Goal: Navigation & Orientation: Find specific page/section

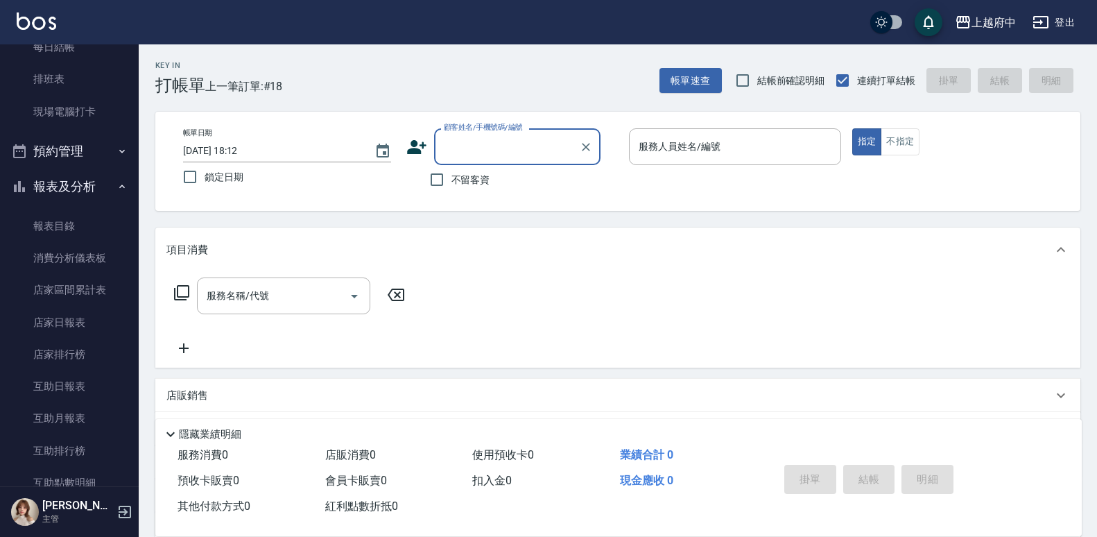
scroll to position [347, 0]
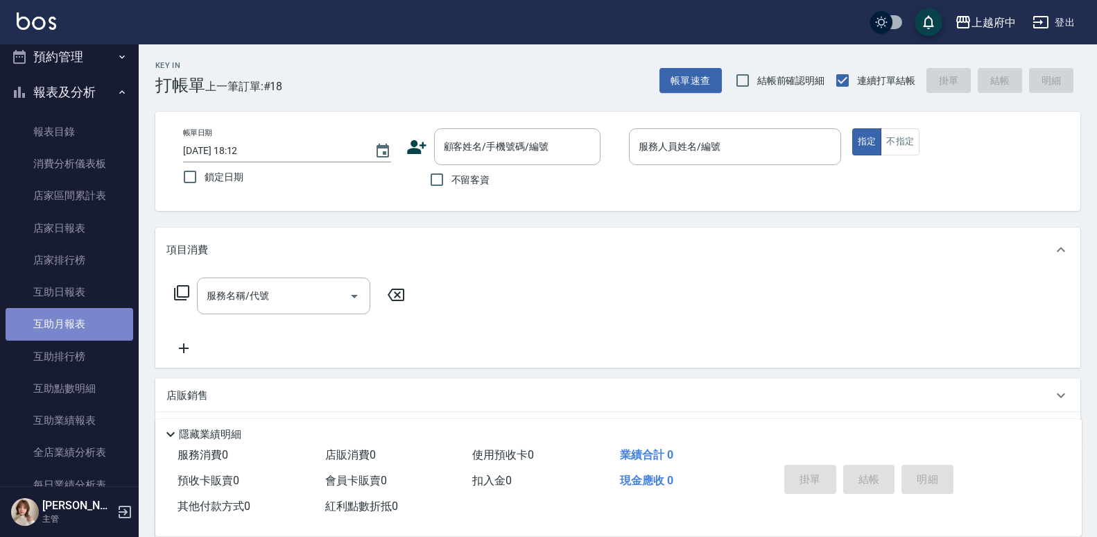
click at [80, 330] on link "互助月報表" at bounding box center [70, 324] width 128 height 32
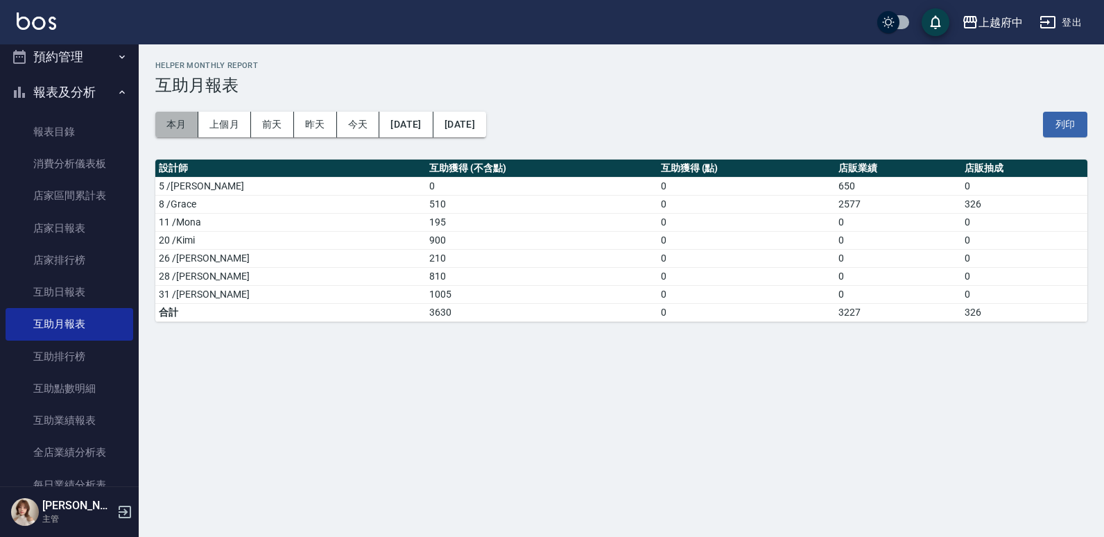
click at [188, 129] on button "本月" at bounding box center [176, 125] width 43 height 26
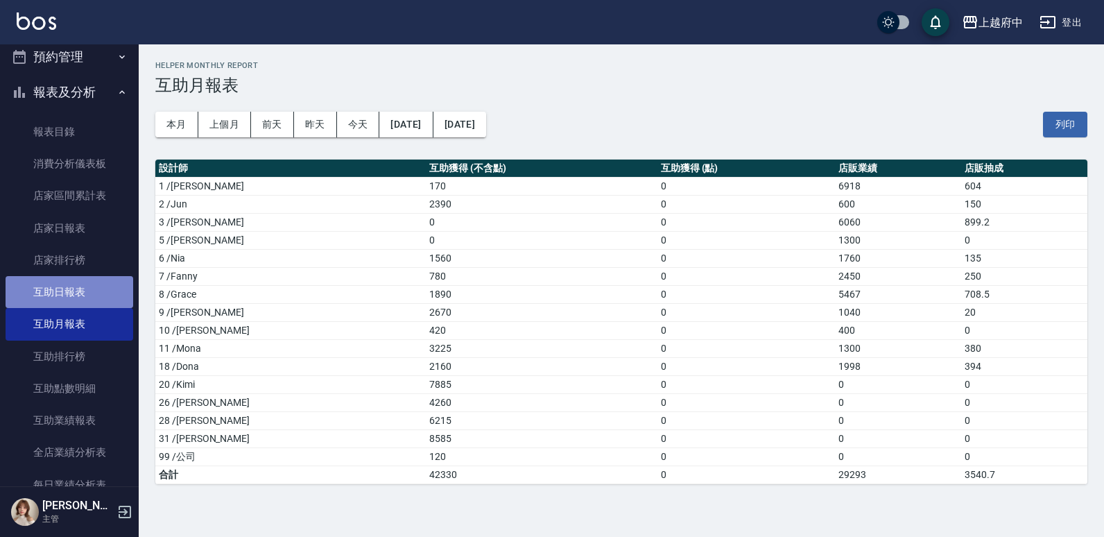
click at [89, 300] on link "互助日報表" at bounding box center [70, 292] width 128 height 32
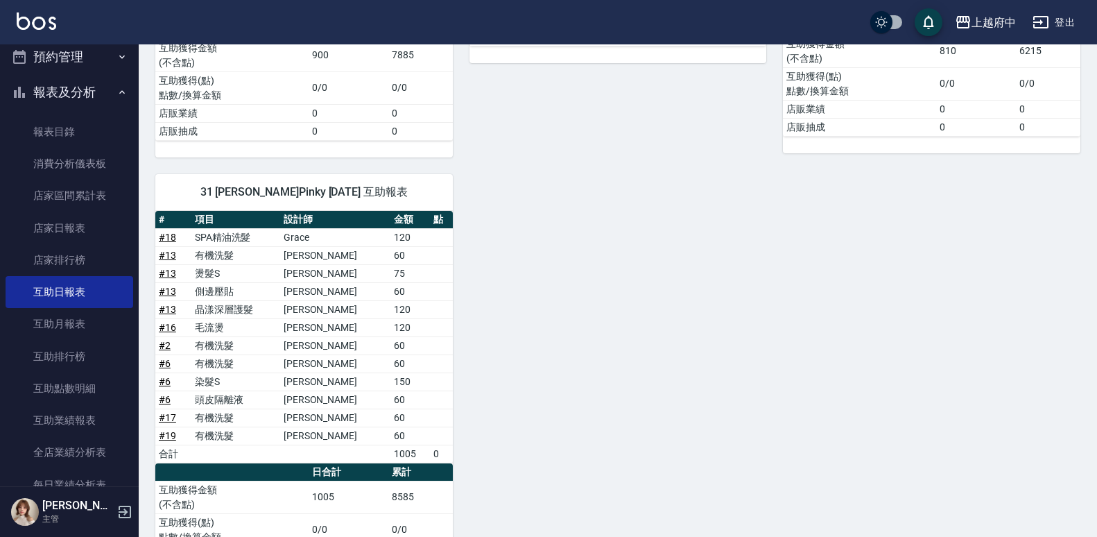
scroll to position [867, 0]
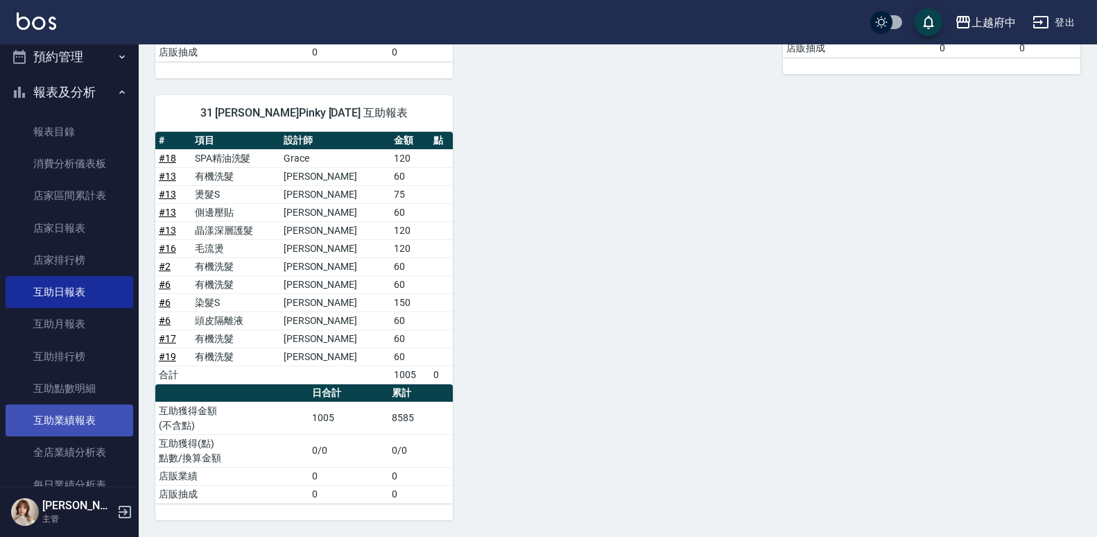
click at [87, 421] on link "互助業績報表" at bounding box center [70, 420] width 128 height 32
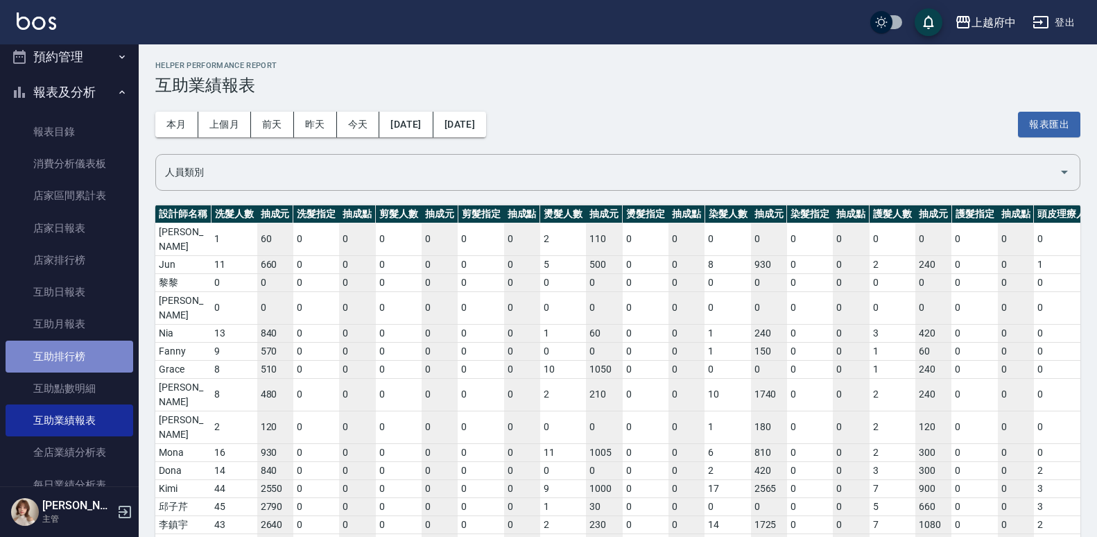
click at [78, 361] on link "互助排行榜" at bounding box center [70, 356] width 128 height 32
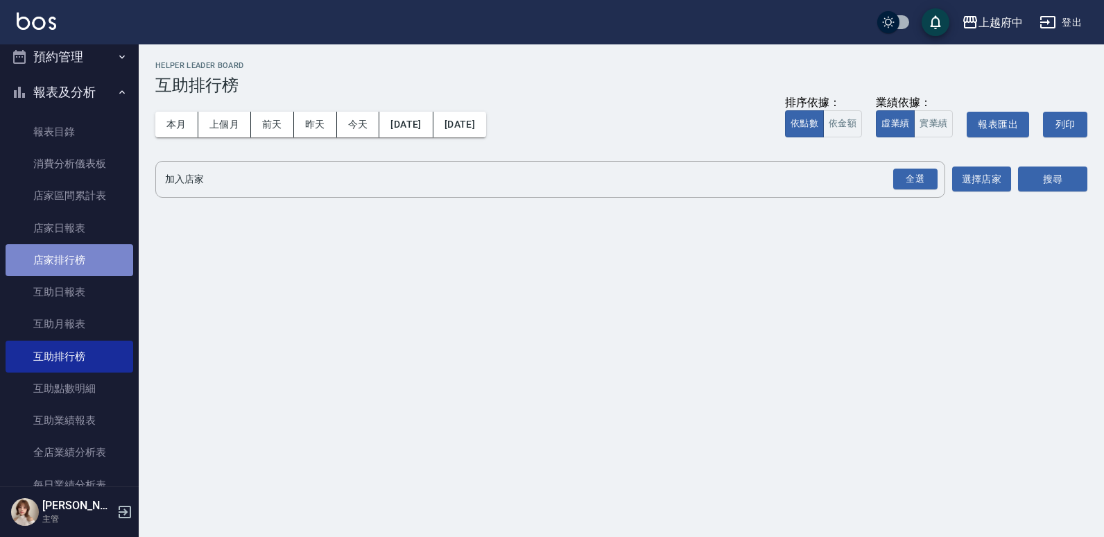
click at [85, 259] on link "店家排行榜" at bounding box center [70, 260] width 128 height 32
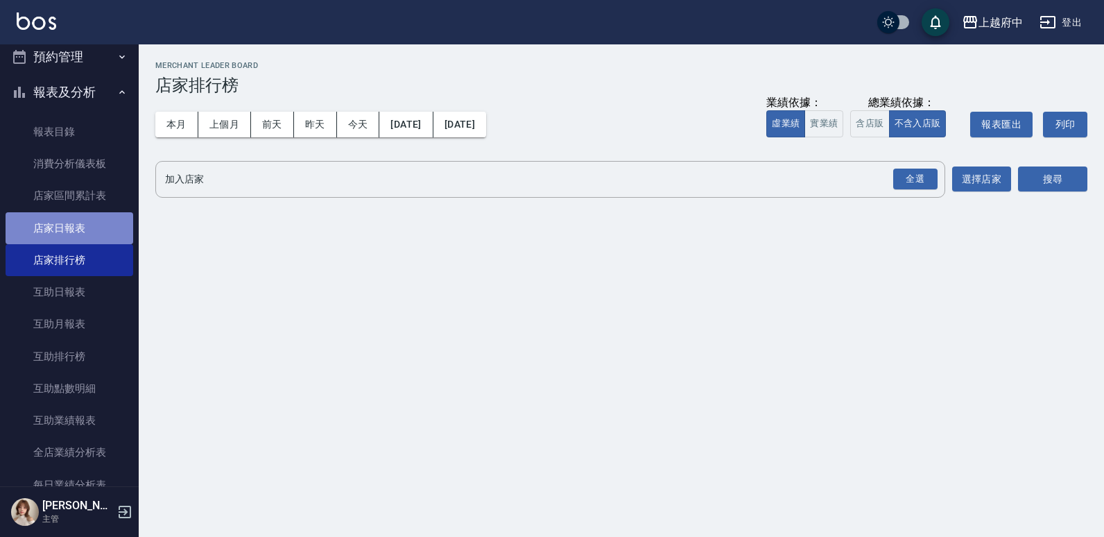
click at [112, 225] on link "店家日報表" at bounding box center [70, 228] width 128 height 32
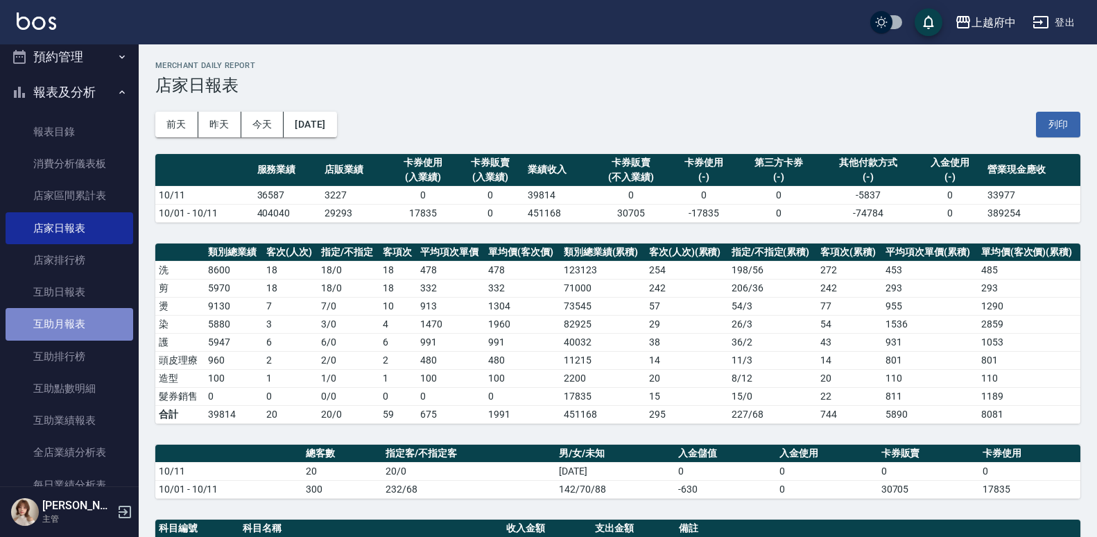
click at [83, 331] on link "互助月報表" at bounding box center [70, 324] width 128 height 32
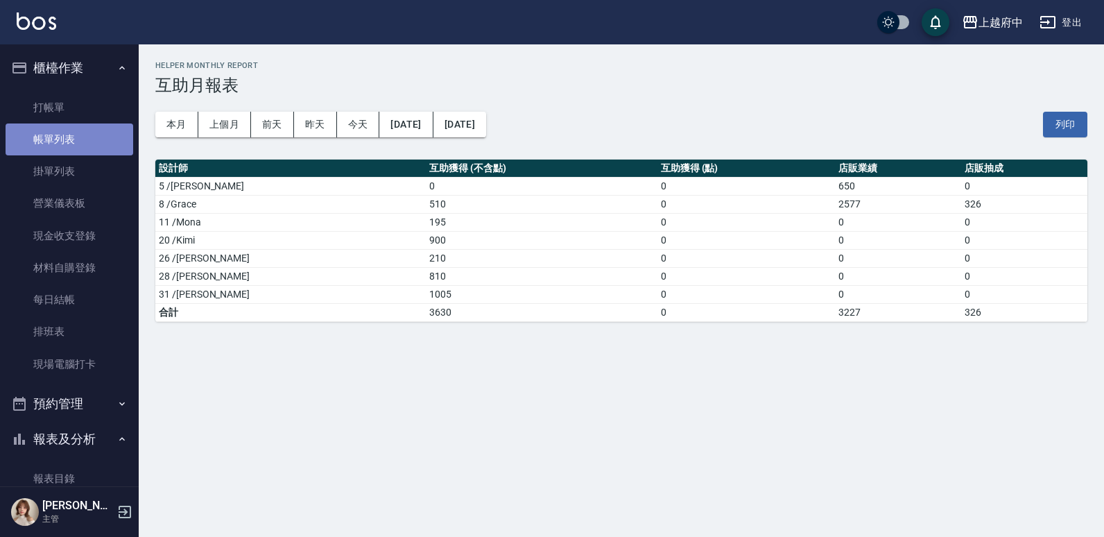
click at [79, 129] on link "帳單列表" at bounding box center [70, 139] width 128 height 32
